Goal: Information Seeking & Learning: Learn about a topic

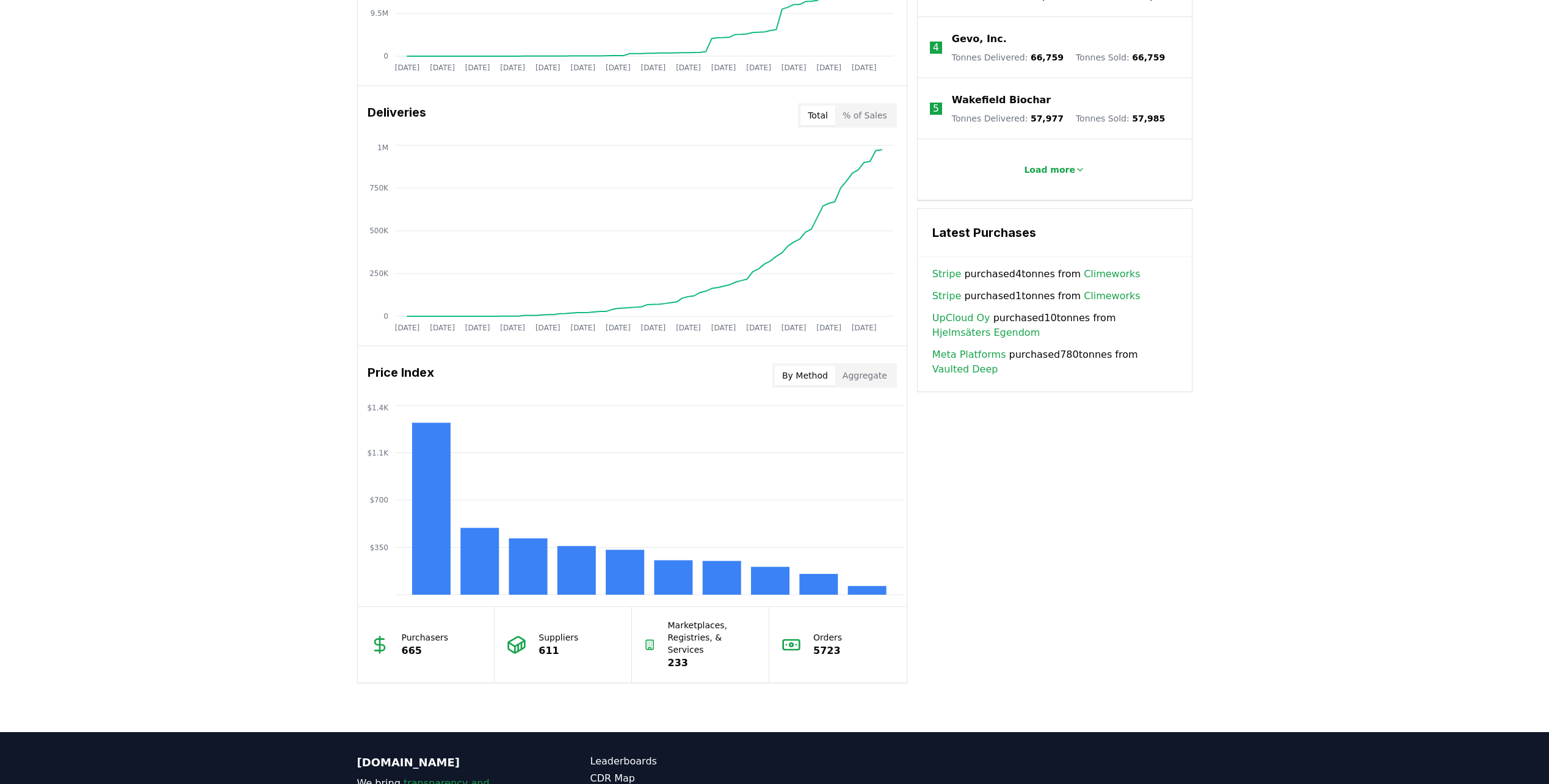
scroll to position [794, 0]
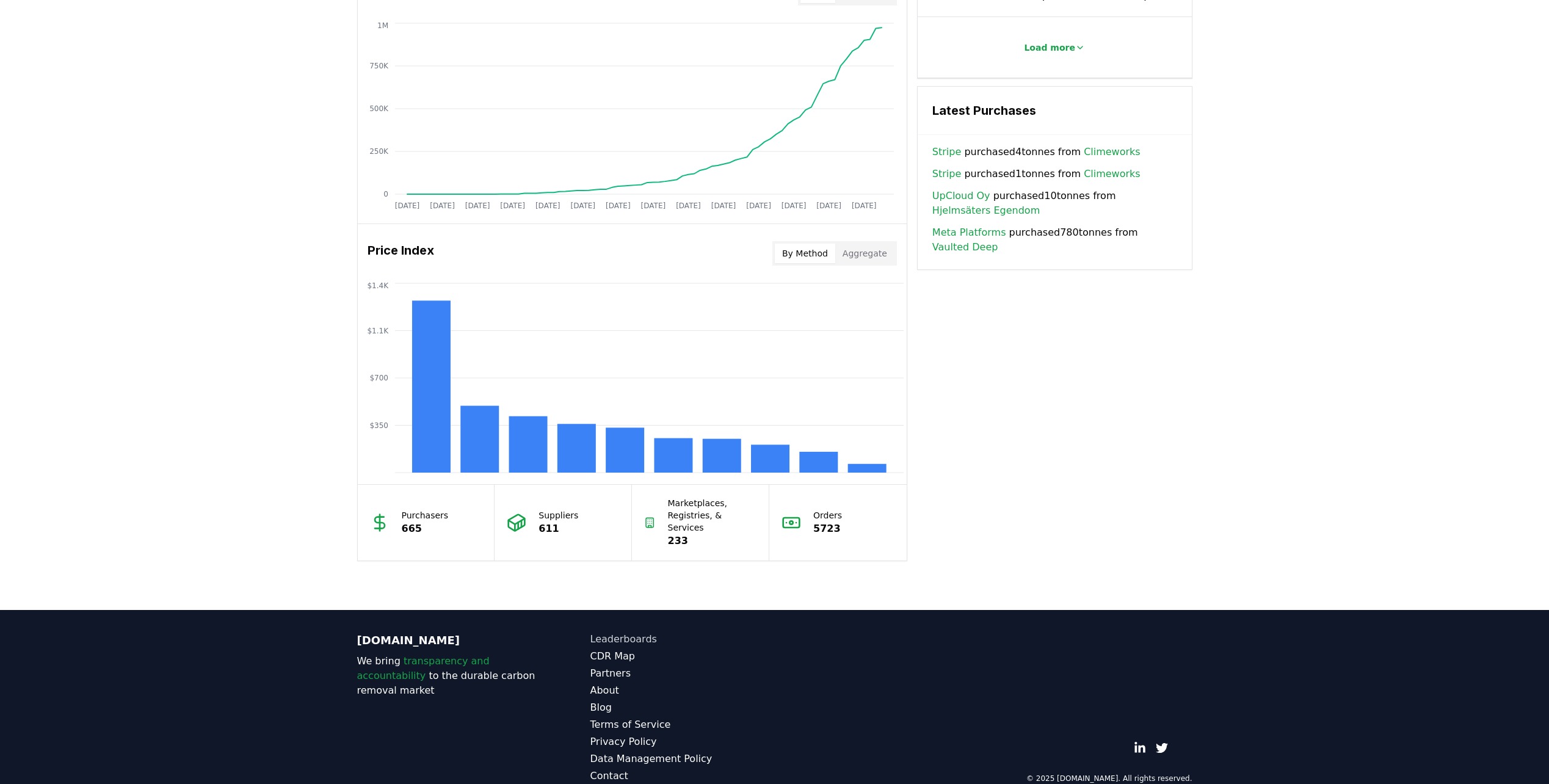
click at [634, 632] on link "Leaderboards" at bounding box center [683, 639] width 185 height 15
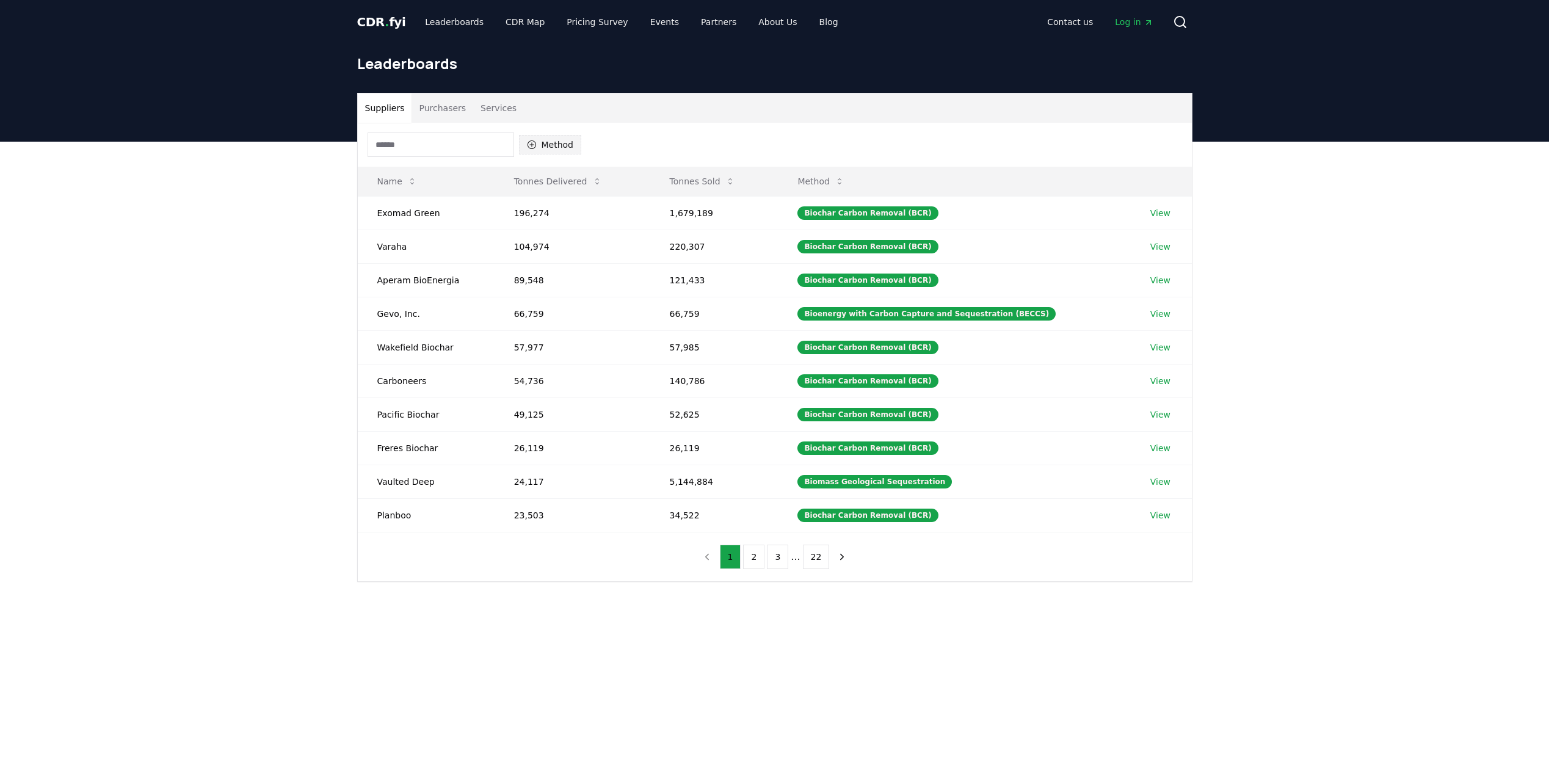
click at [547, 146] on button "Method" at bounding box center [550, 145] width 63 height 19
click at [299, 474] on div "Suppliers Purchasers Services Method Name Tonnes Delivered Tonnes Sold Method E…" at bounding box center [774, 386] width 1549 height 489
click at [848, 182] on button "Method" at bounding box center [821, 181] width 67 height 24
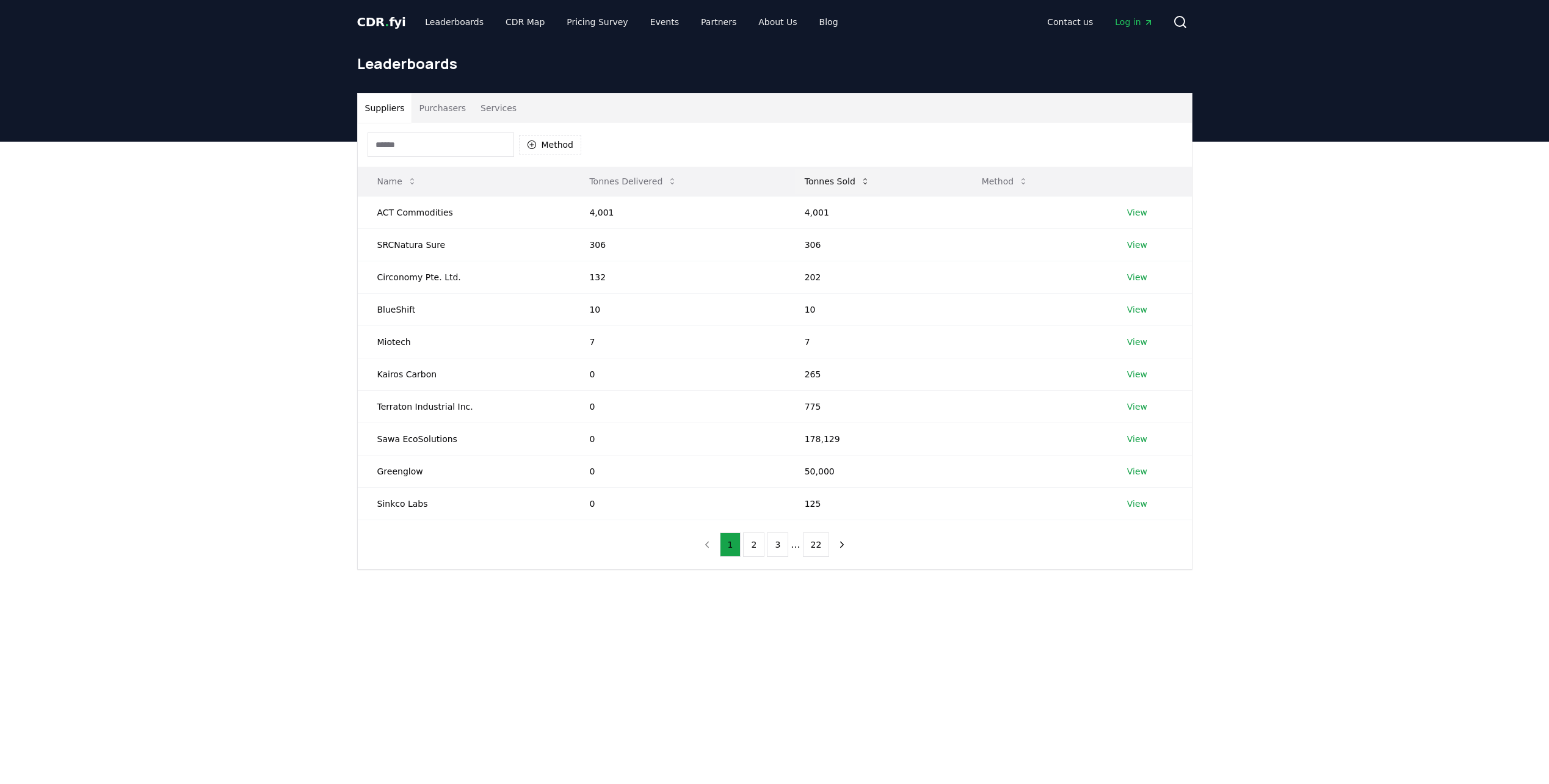
click at [860, 182] on icon at bounding box center [865, 181] width 10 height 10
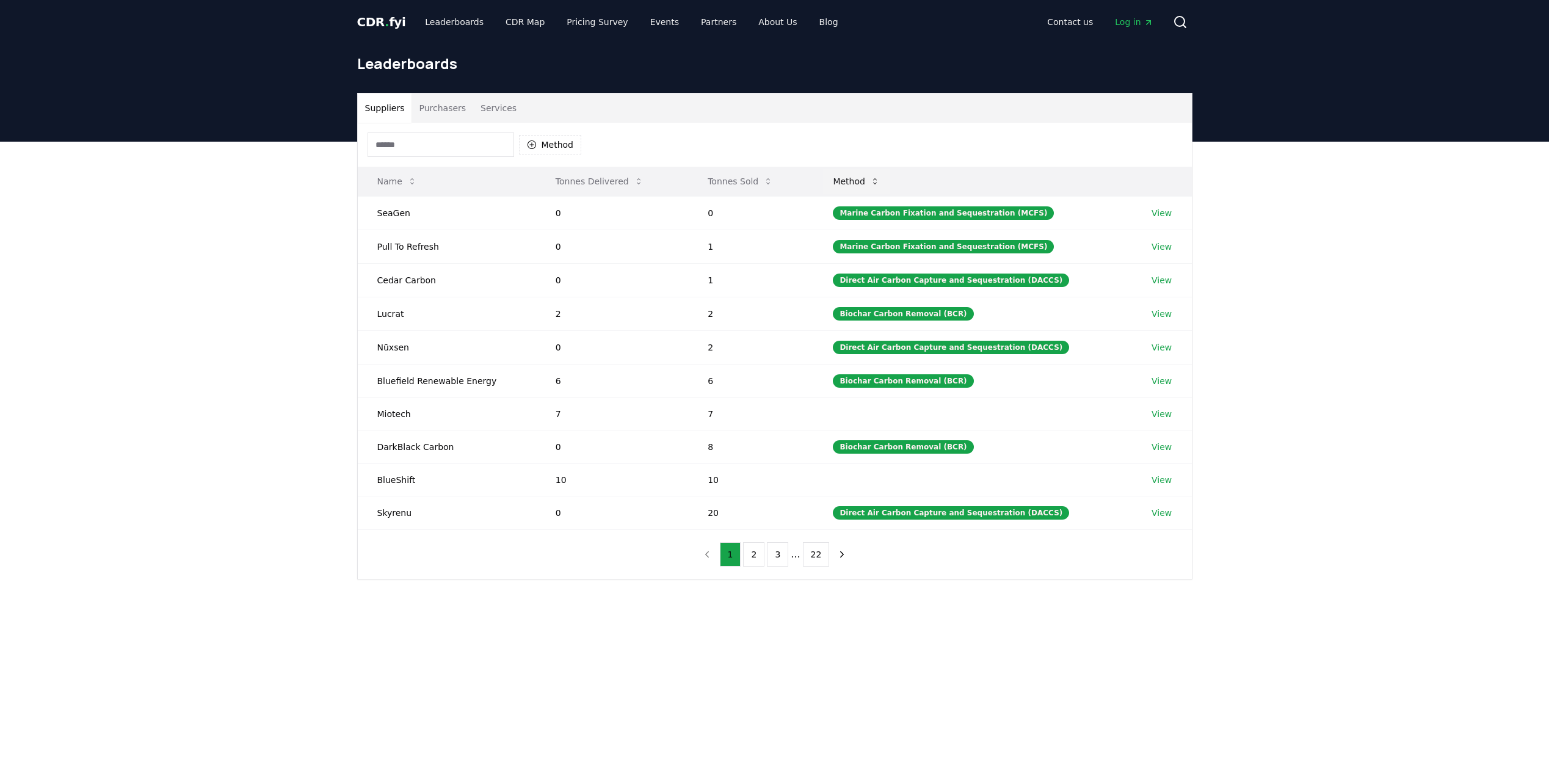
click at [880, 182] on icon at bounding box center [875, 181] width 10 height 10
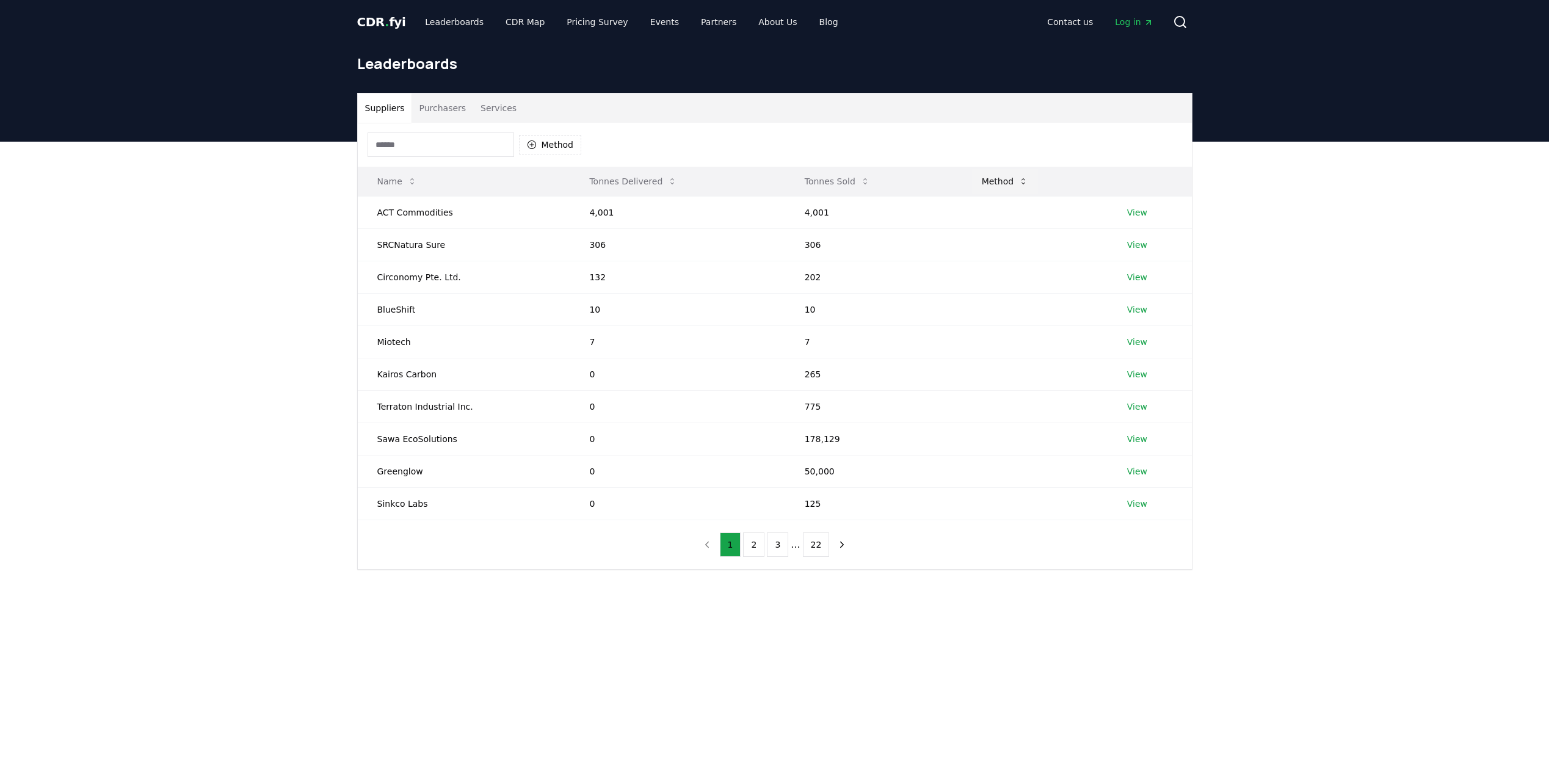
click at [986, 183] on button "Method" at bounding box center [1005, 181] width 67 height 24
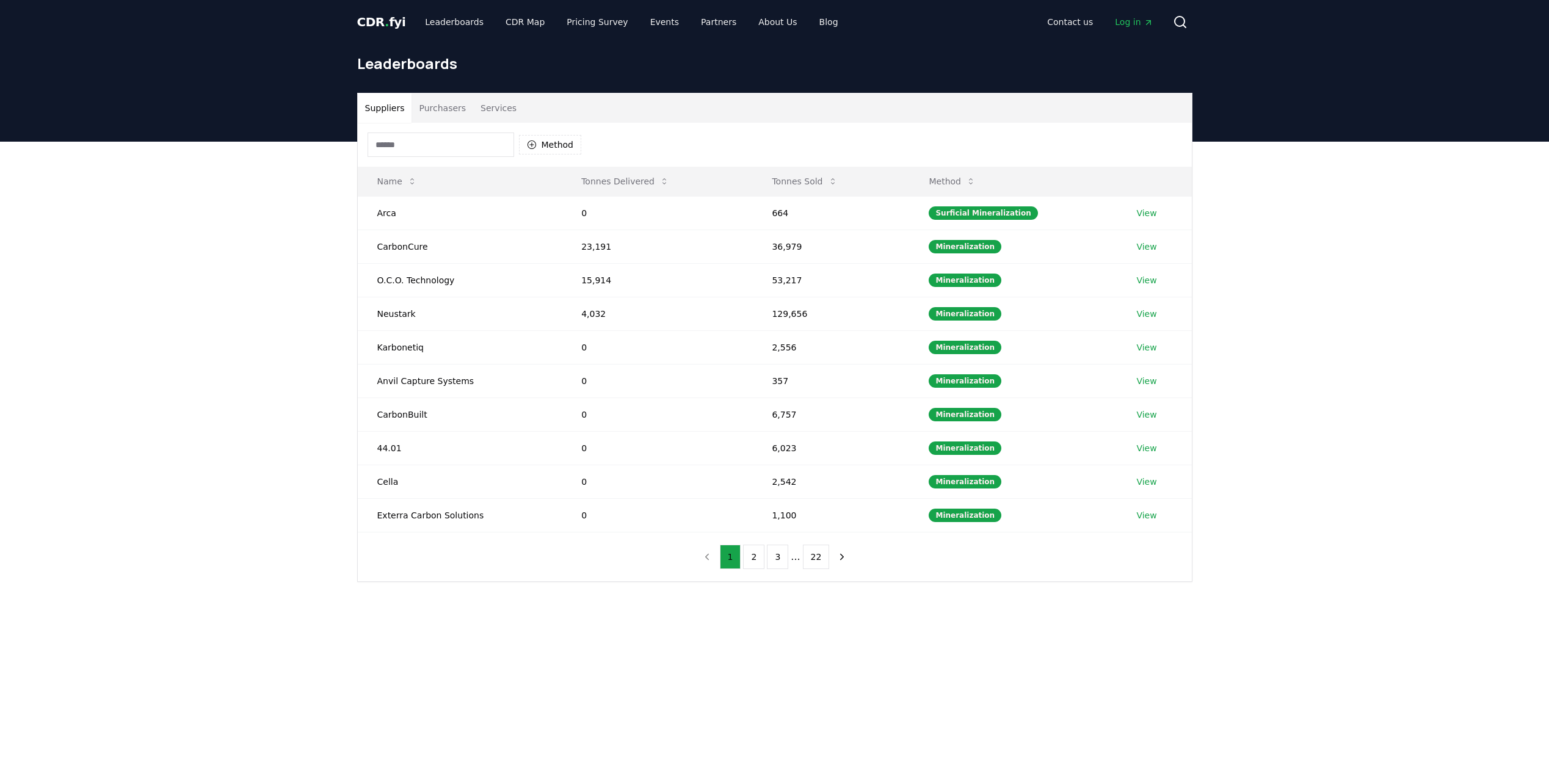
drag, startPoint x: 539, startPoint y: 142, endPoint x: 456, endPoint y: 141, distance: 83.0
click at [456, 141] on div "Method" at bounding box center [475, 145] width 214 height 24
click at [451, 22] on link "Leaderboards" at bounding box center [454, 22] width 78 height 22
click at [439, 110] on button "Purchasers" at bounding box center [442, 108] width 62 height 29
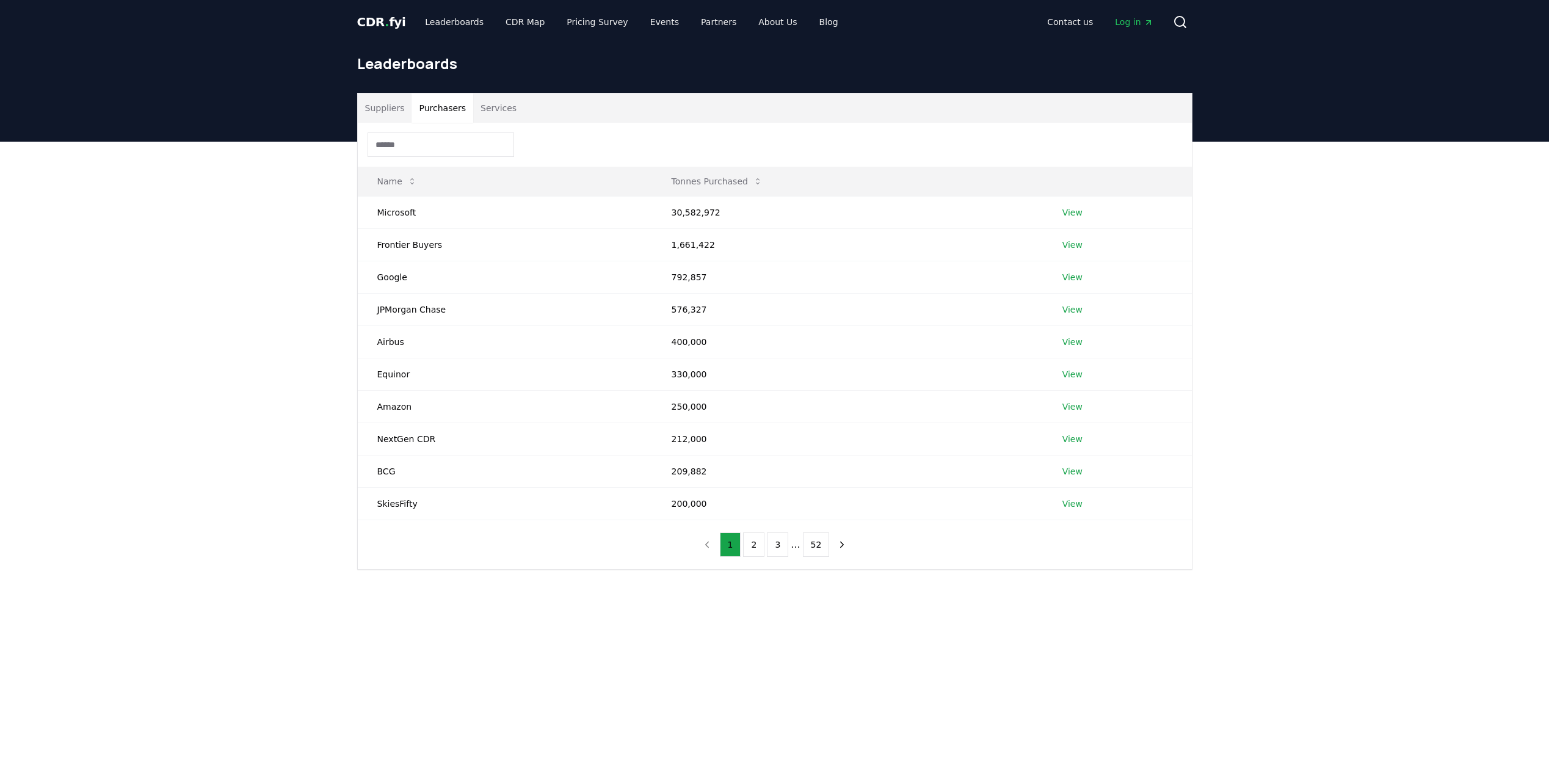
click at [494, 108] on button "Services" at bounding box center [498, 108] width 50 height 29
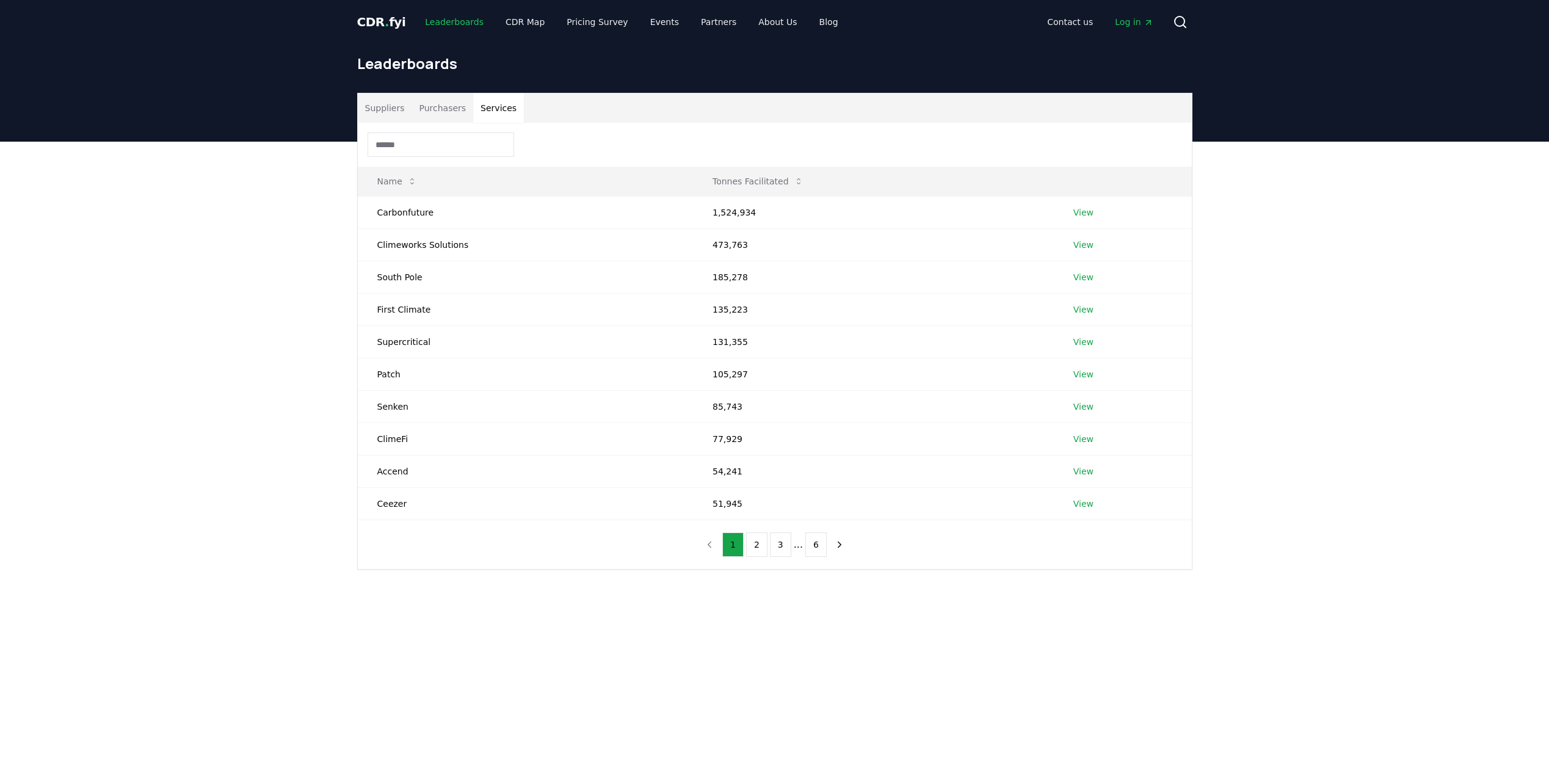
click at [445, 24] on link "Leaderboards" at bounding box center [454, 22] width 78 height 22
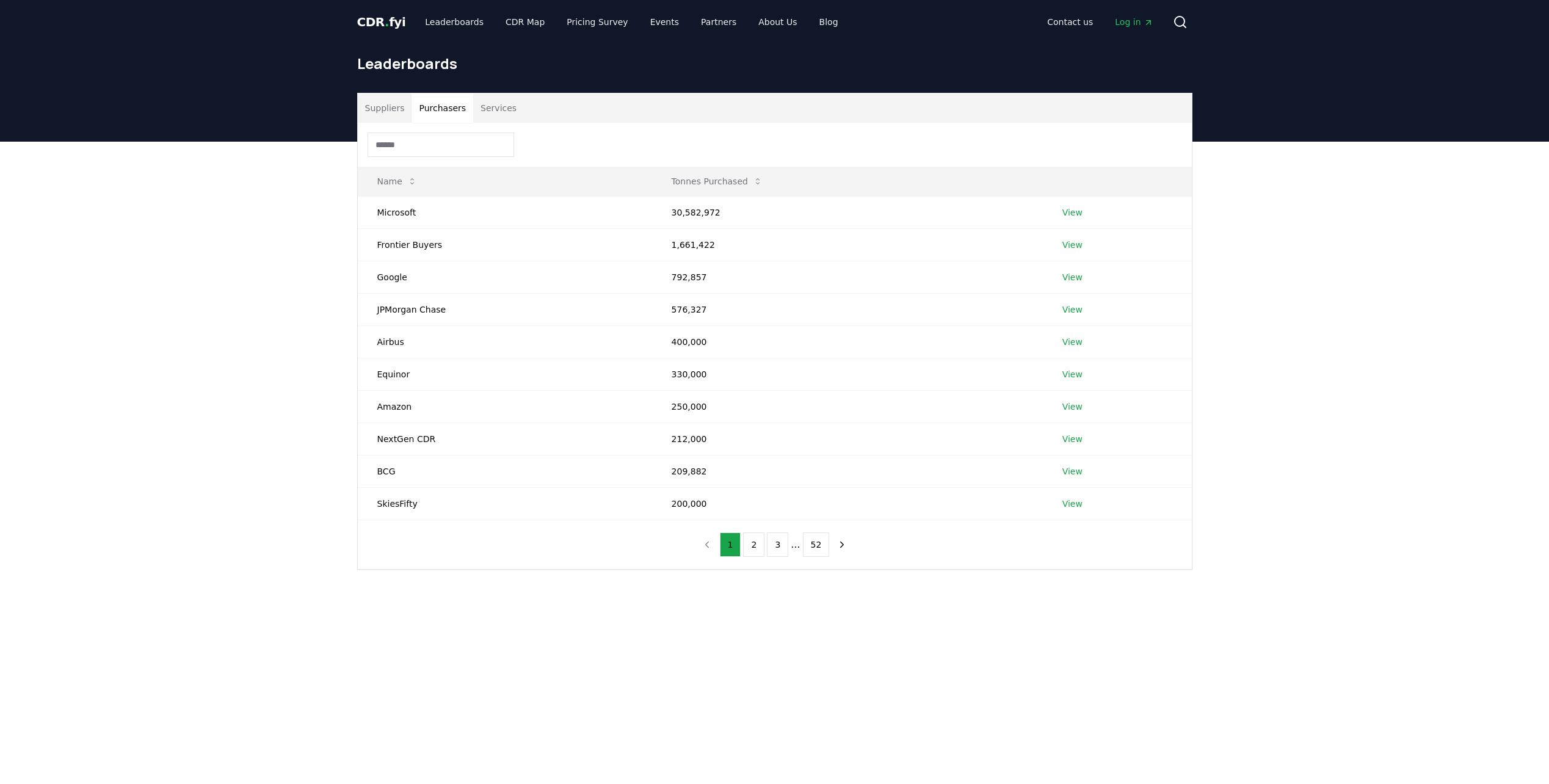
click at [447, 108] on button "Purchasers" at bounding box center [442, 108] width 62 height 29
drag, startPoint x: 667, startPoint y: 208, endPoint x: 732, endPoint y: 213, distance: 65.2
click at [732, 213] on td "30,582,972" at bounding box center [847, 212] width 391 height 32
click at [1069, 279] on link "View" at bounding box center [1073, 277] width 20 height 12
